Goal: Task Accomplishment & Management: Manage account settings

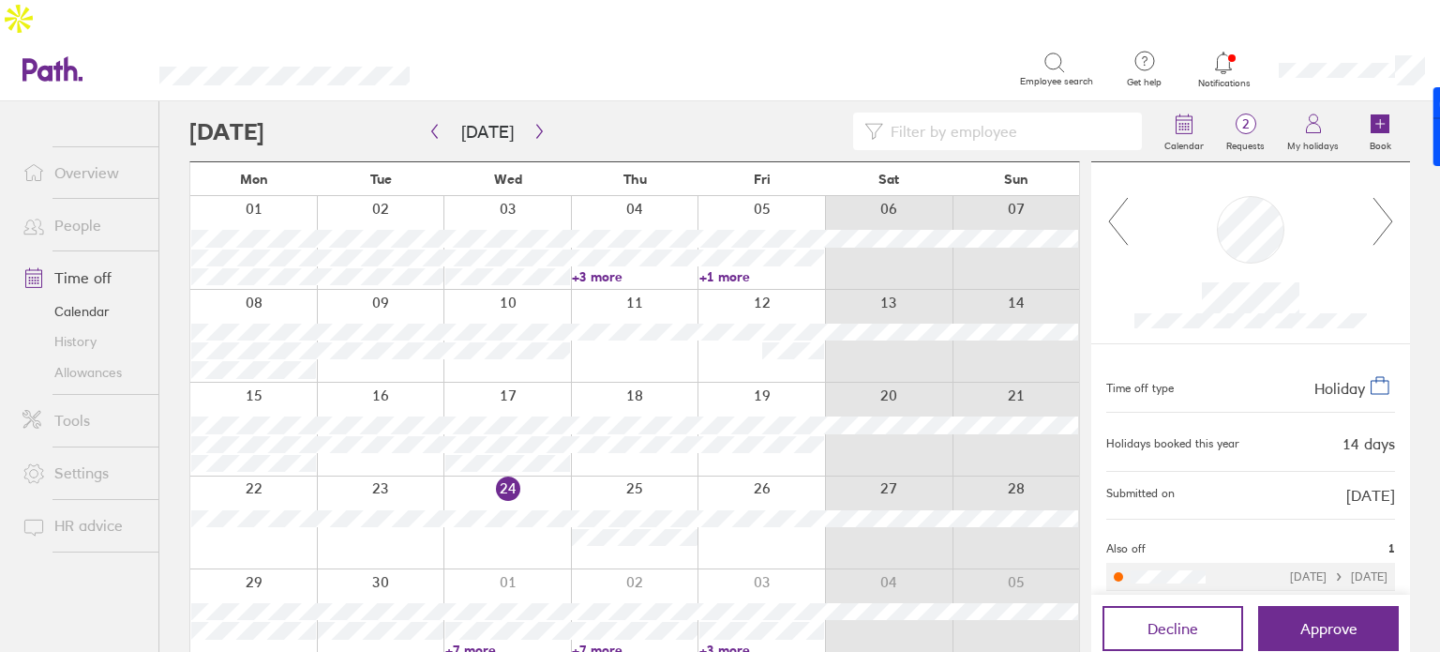
scroll to position [71, 0]
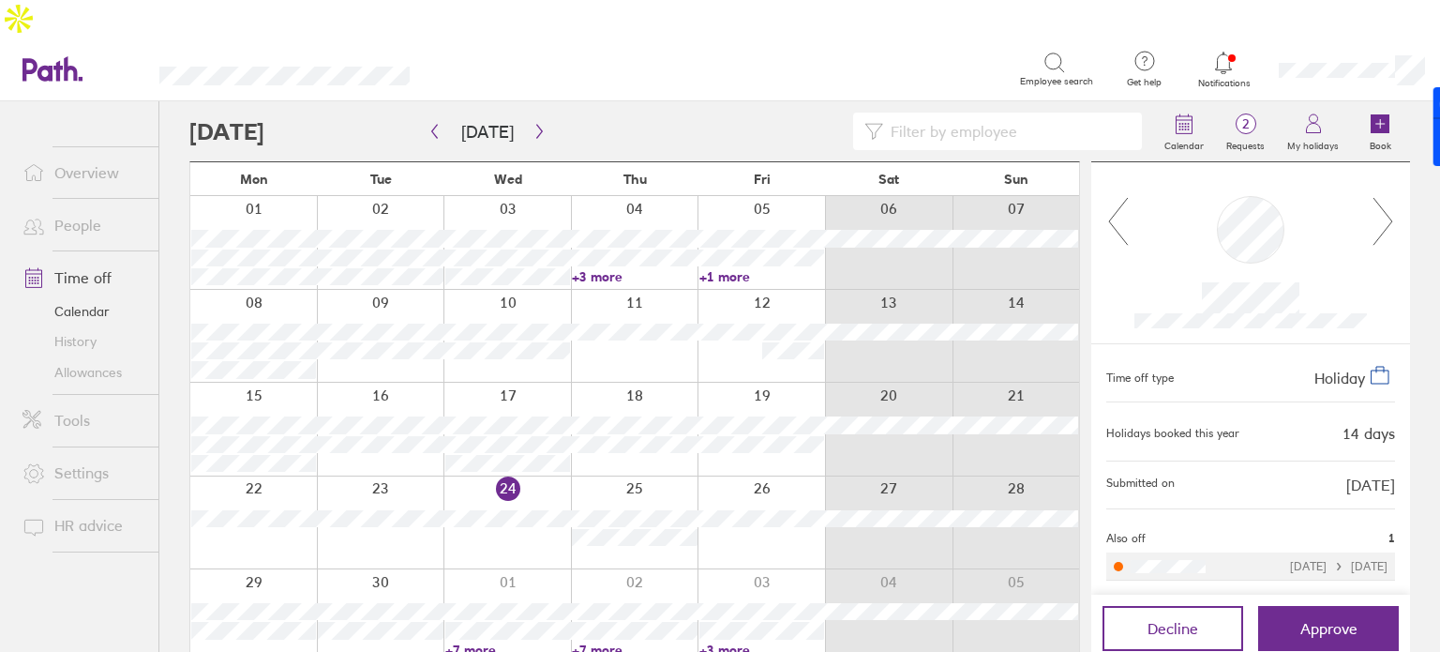
click at [70, 357] on link "Allowances" at bounding box center [83, 372] width 151 height 30
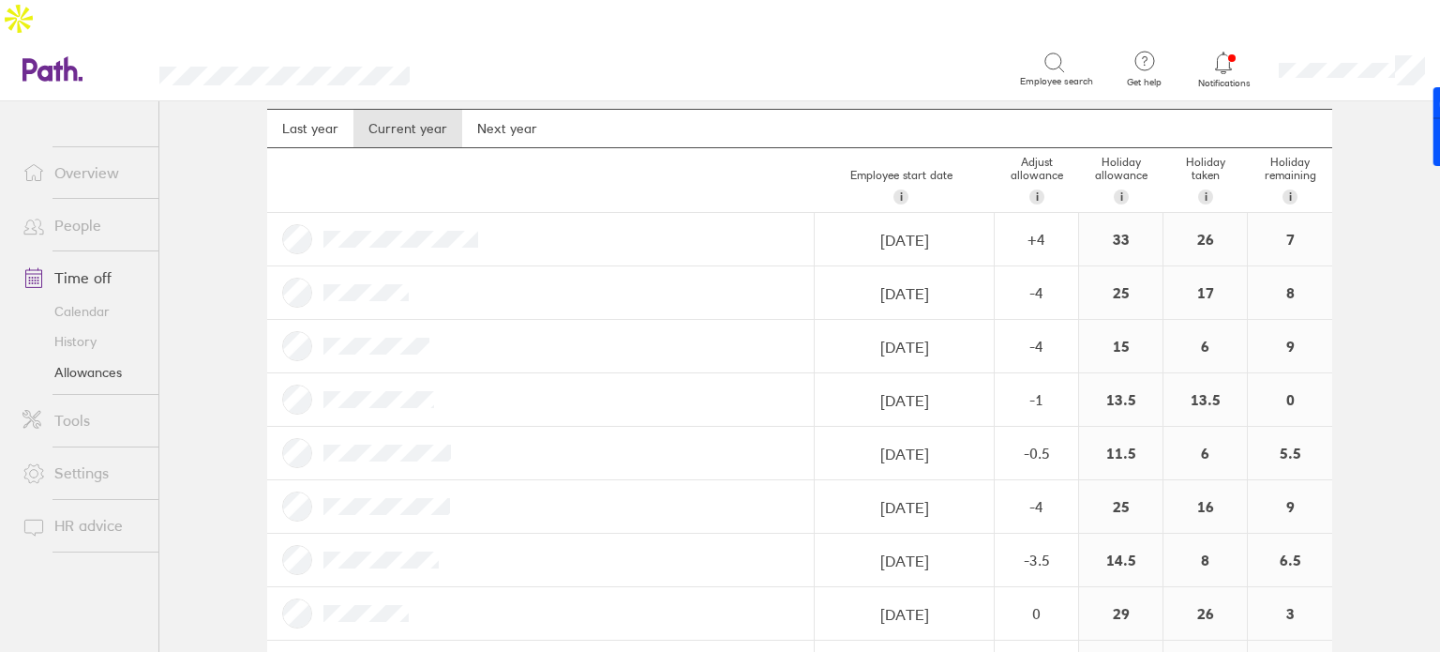
scroll to position [58, 0]
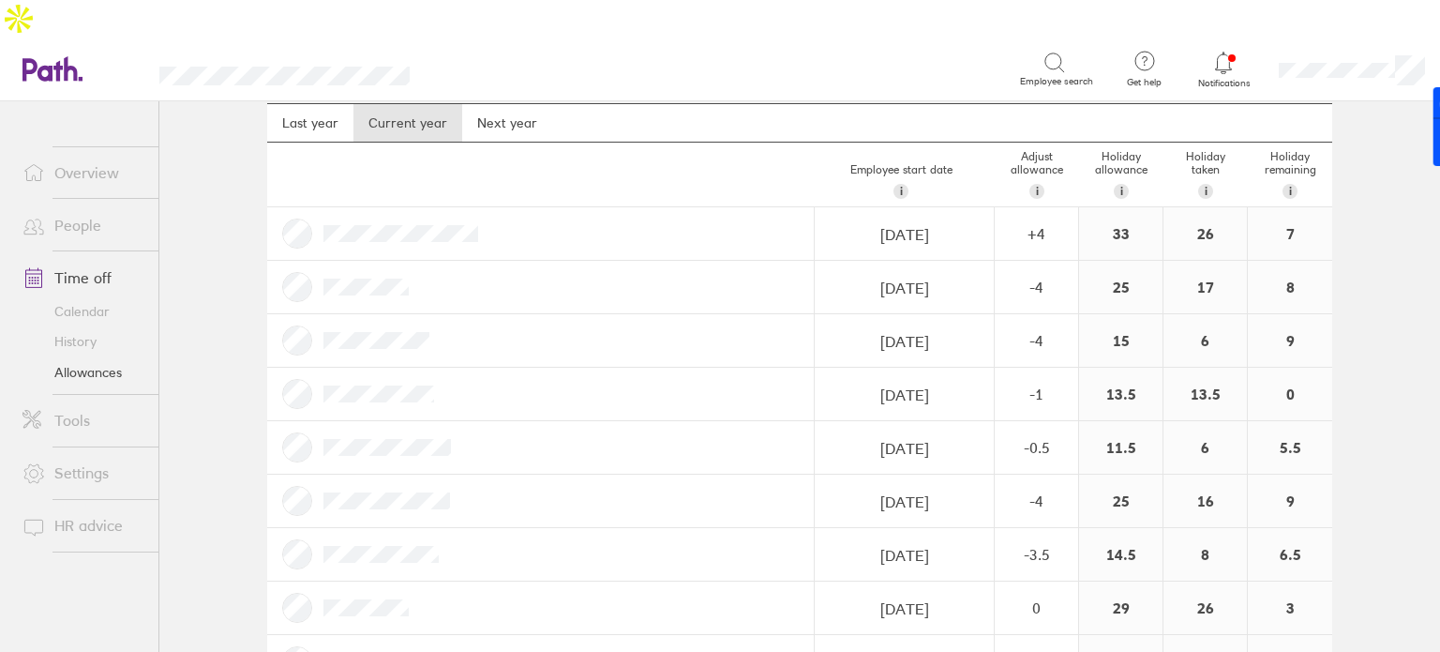
click at [83, 296] on link "Calendar" at bounding box center [83, 311] width 151 height 30
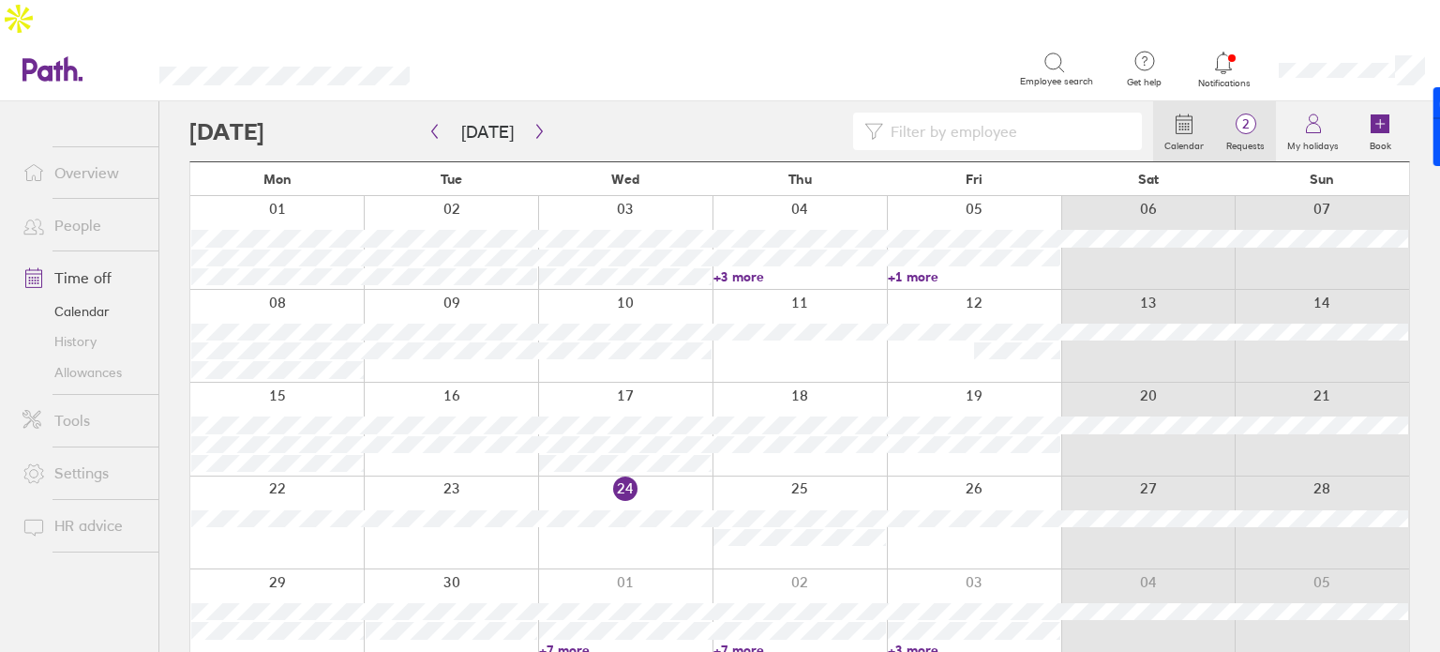
click at [1241, 116] on span "2" at bounding box center [1245, 123] width 61 height 15
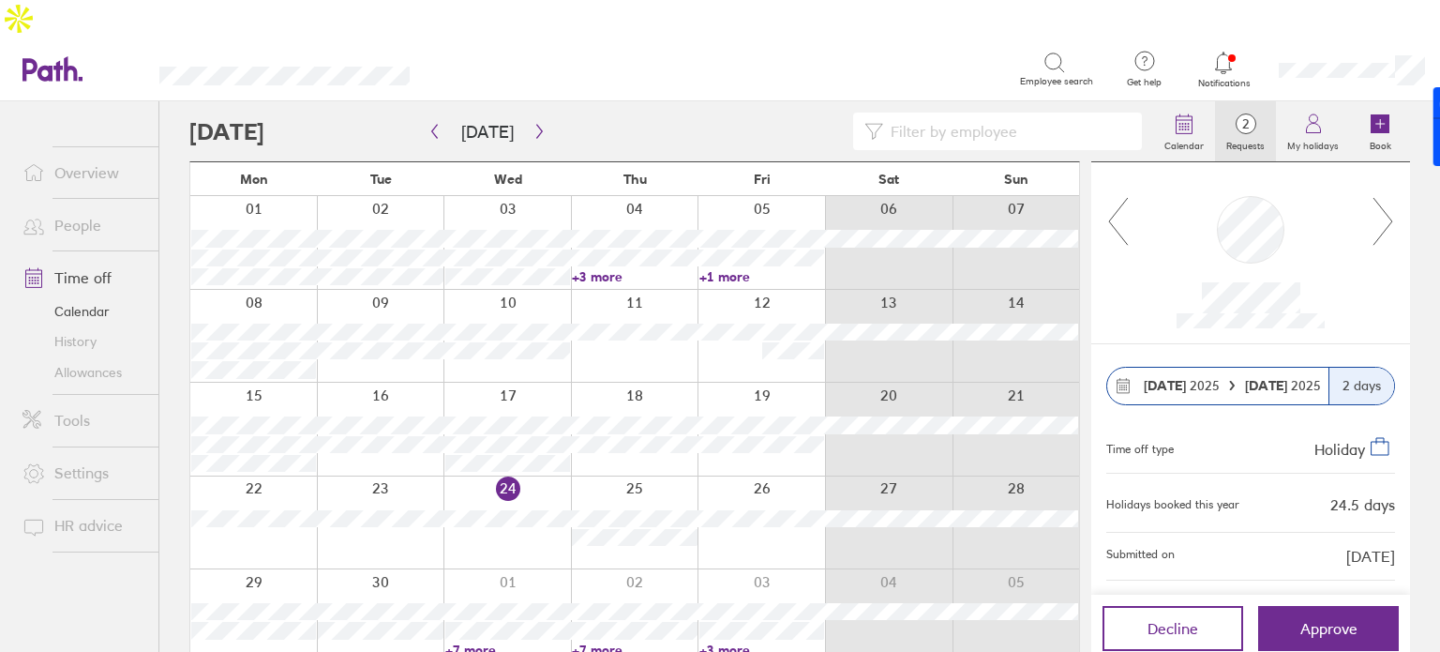
click at [1377, 196] on icon at bounding box center [1383, 221] width 23 height 51
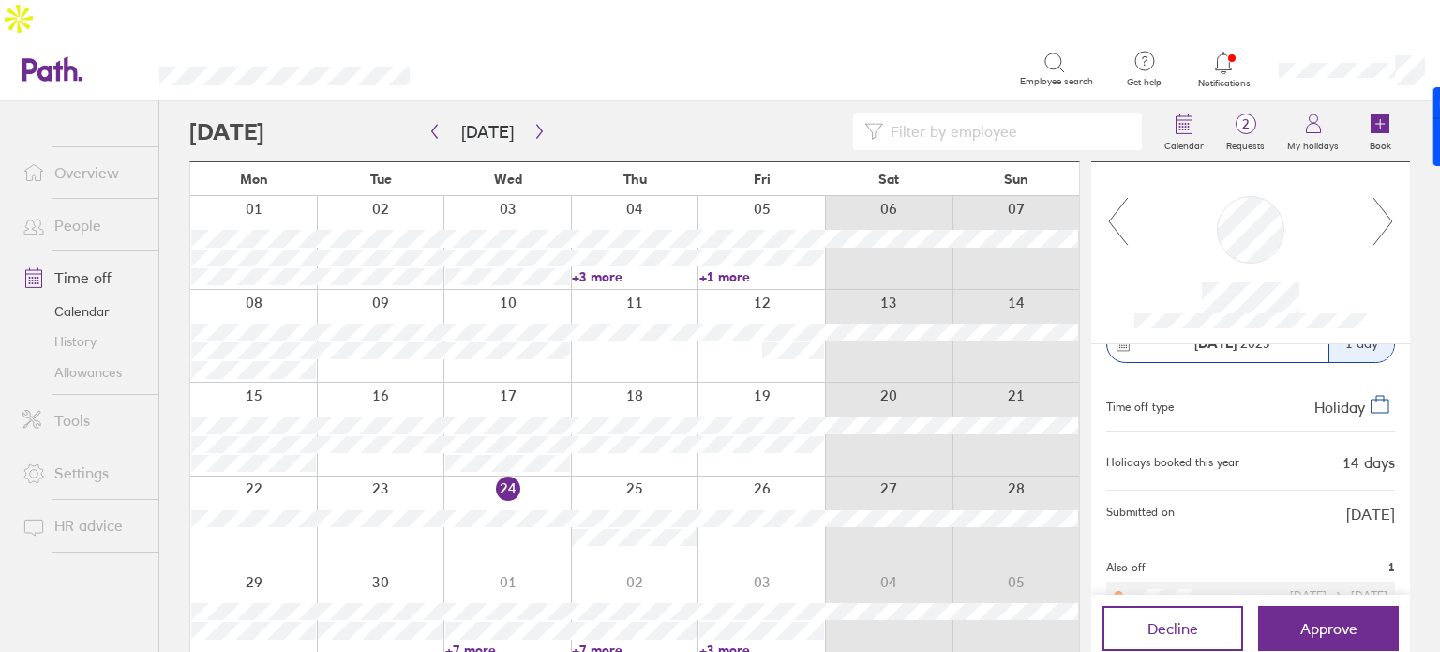
scroll to position [71, 0]
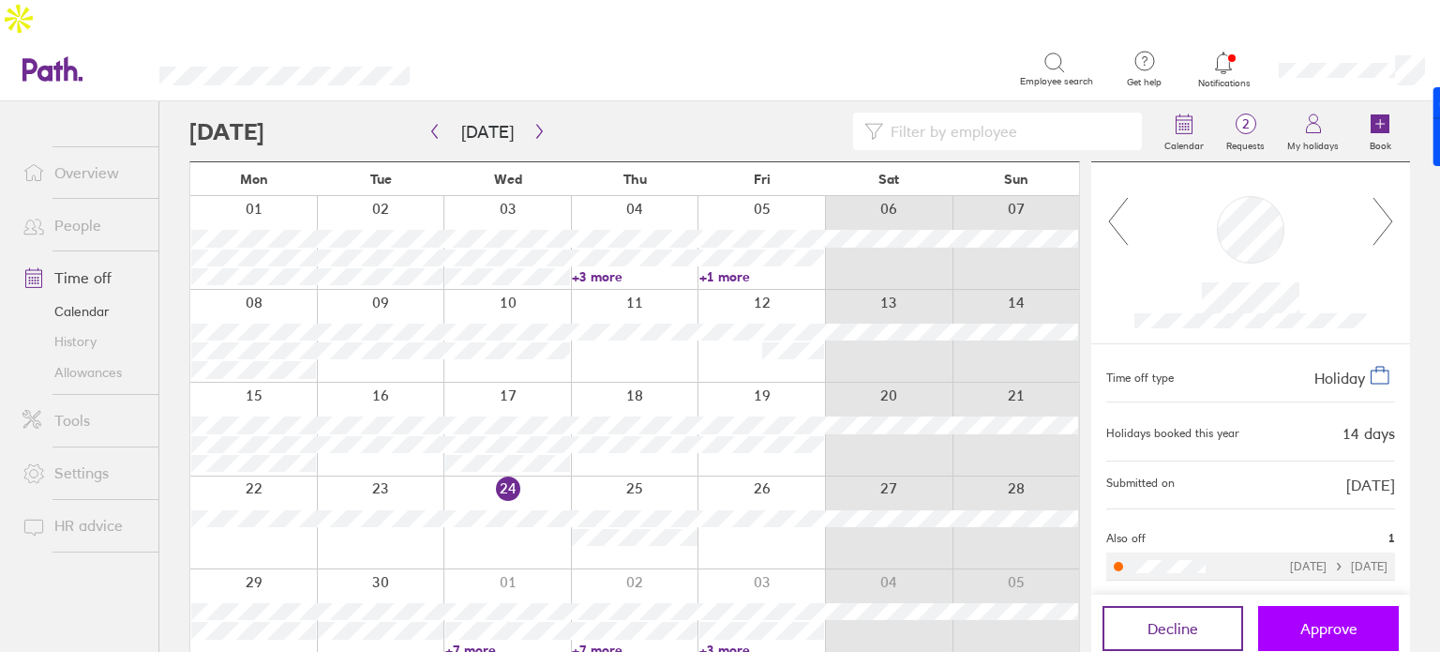
click at [1332, 620] on span "Approve" at bounding box center [1329, 628] width 57 height 17
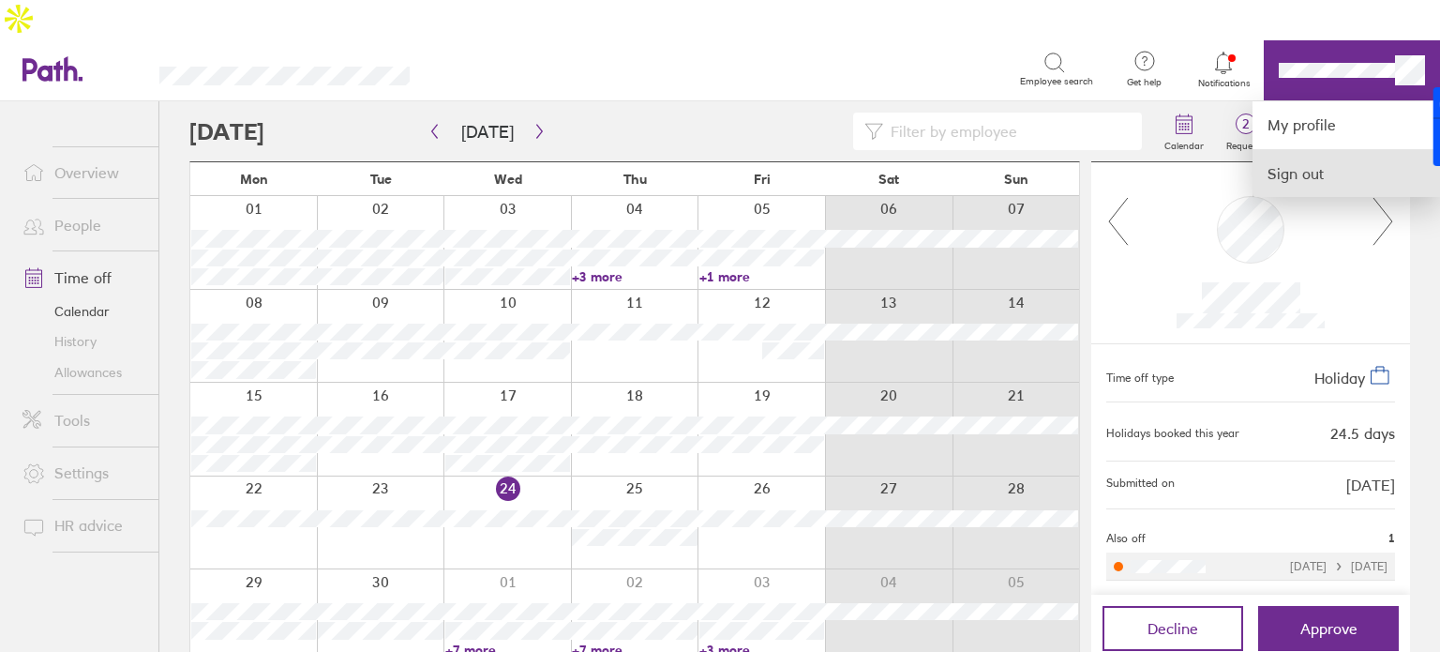
click at [1314, 150] on link "Sign out" at bounding box center [1347, 173] width 188 height 47
